Goal: Task Accomplishment & Management: Manage account settings

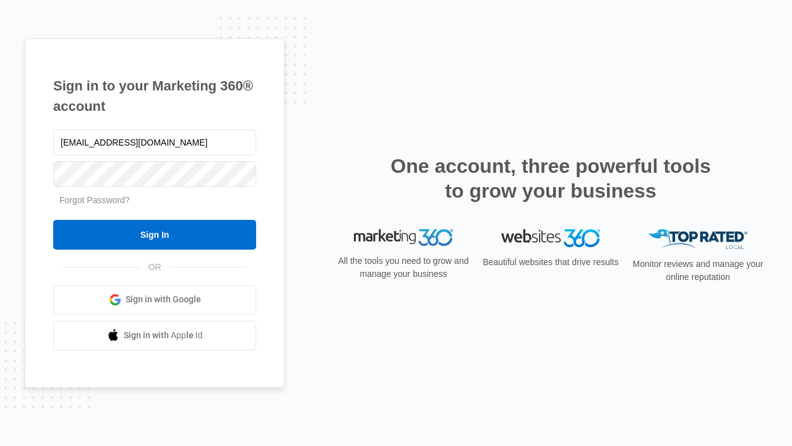
type input "dankie614@gmail.com"
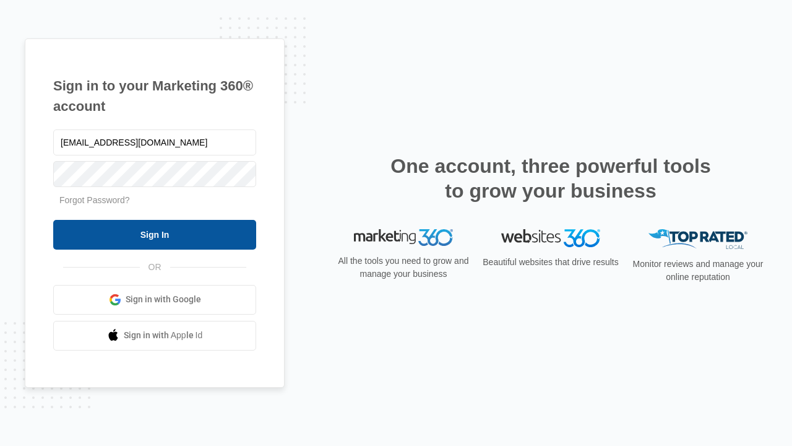
click at [155, 234] on input "Sign In" at bounding box center [154, 235] width 203 height 30
